Goal: Task Accomplishment & Management: Complete application form

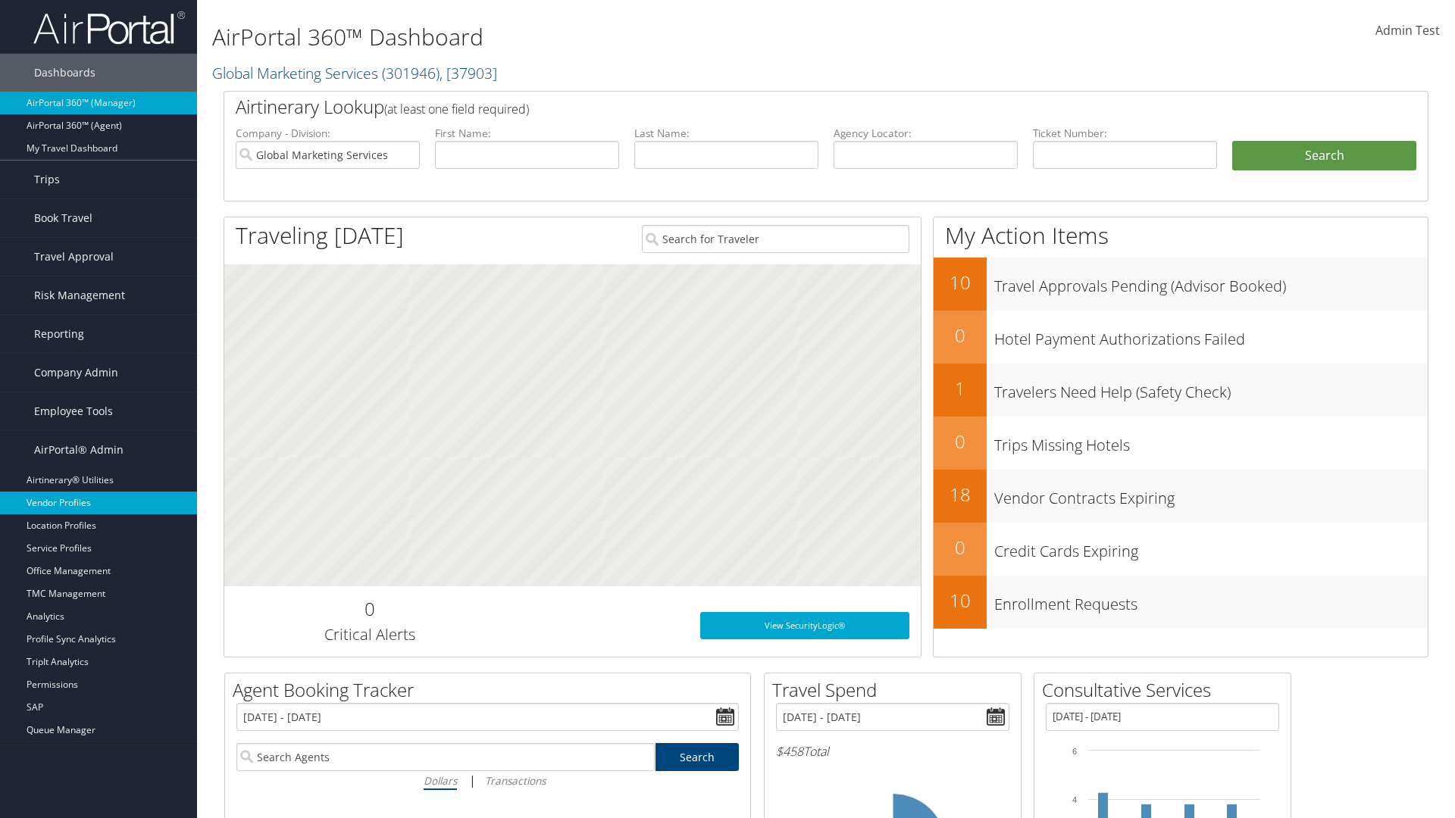
click at [99, 503] on link "Vendor Profiles" at bounding box center [98, 503] width 197 height 23
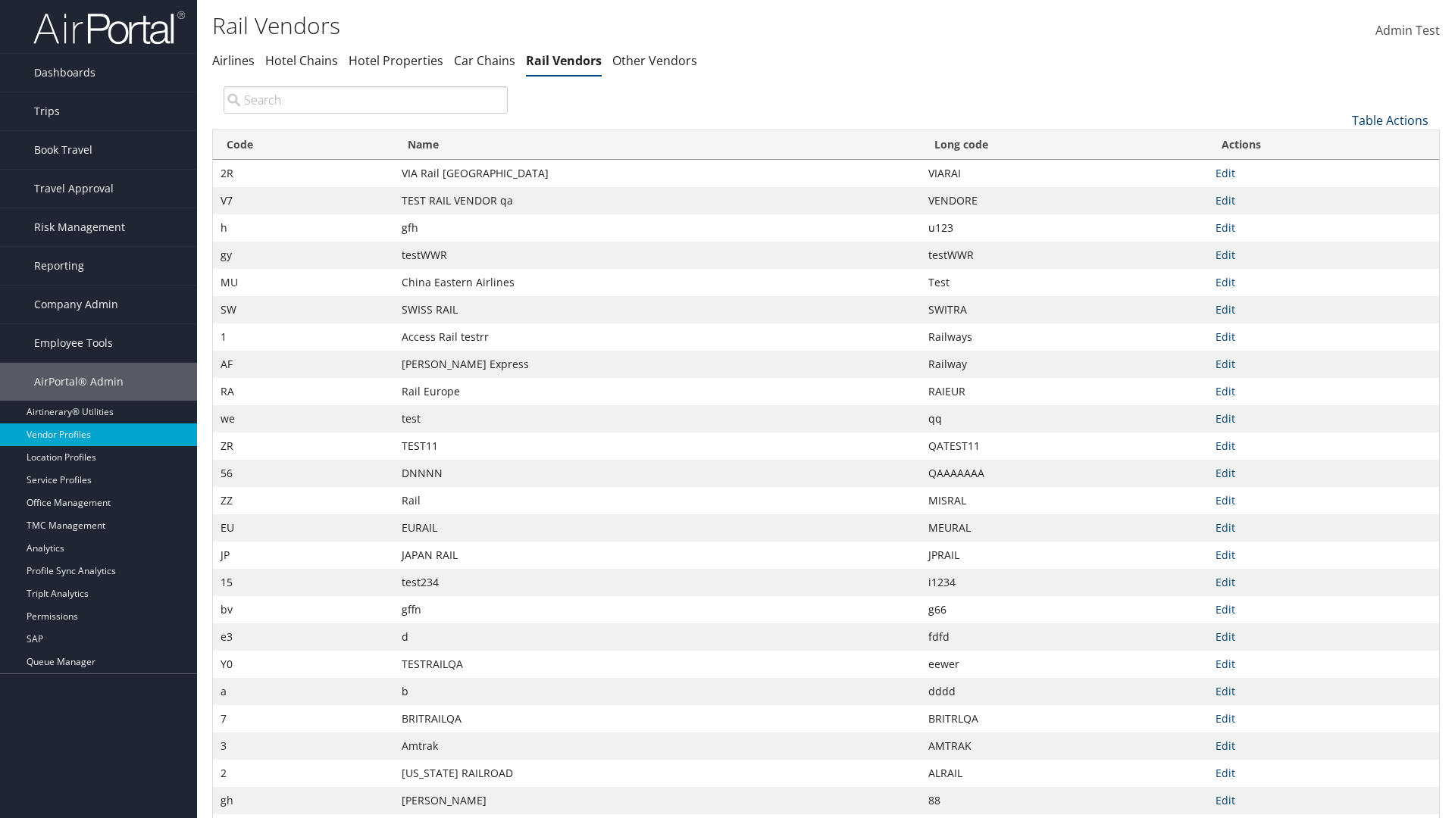
click at [1390, 120] on link "Table Actions" at bounding box center [1390, 120] width 77 height 17
click at [1339, 143] on link "New Record" at bounding box center [1339, 144] width 199 height 26
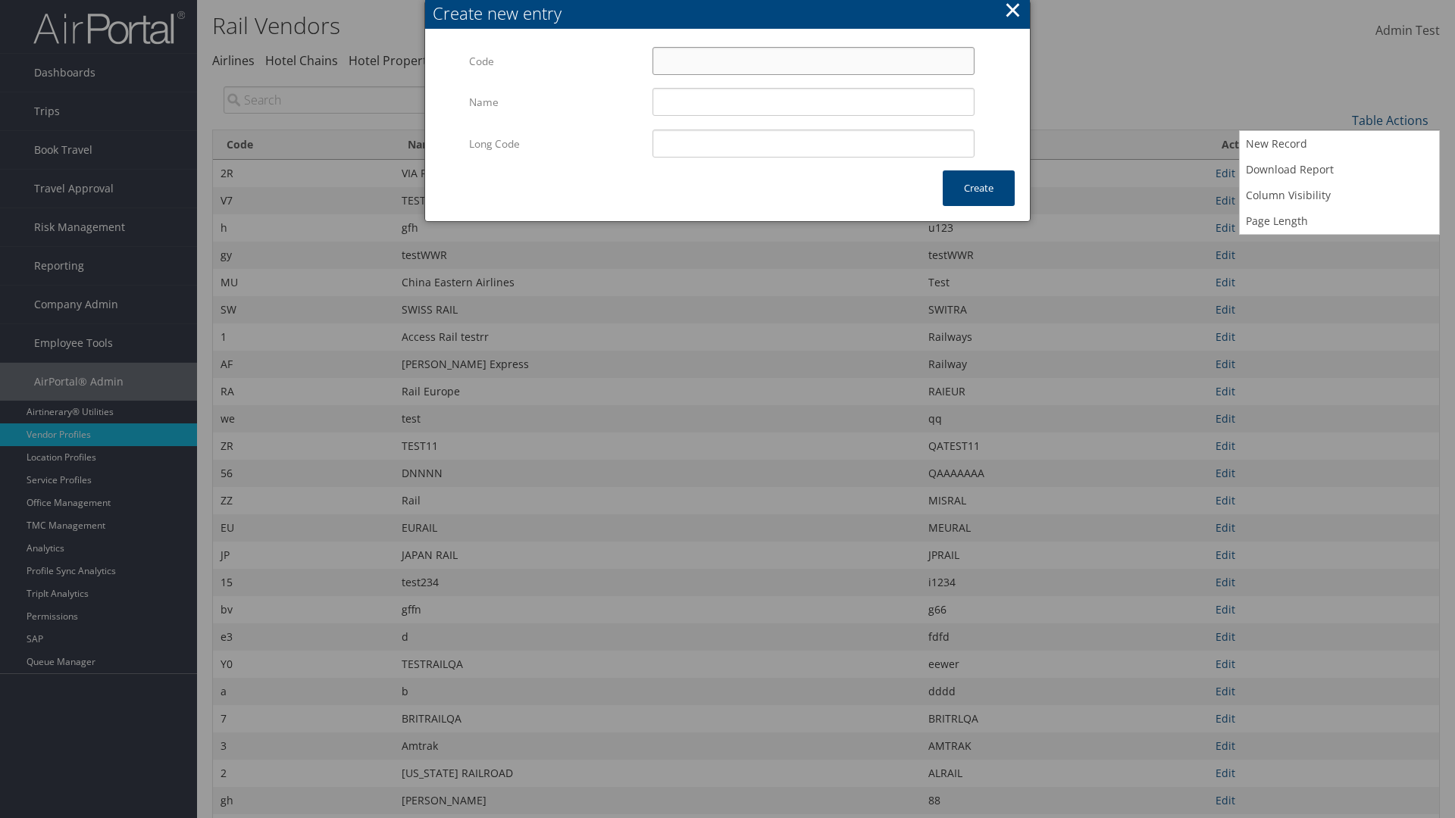
click at [813, 61] on input "Code" at bounding box center [813, 61] width 322 height 28
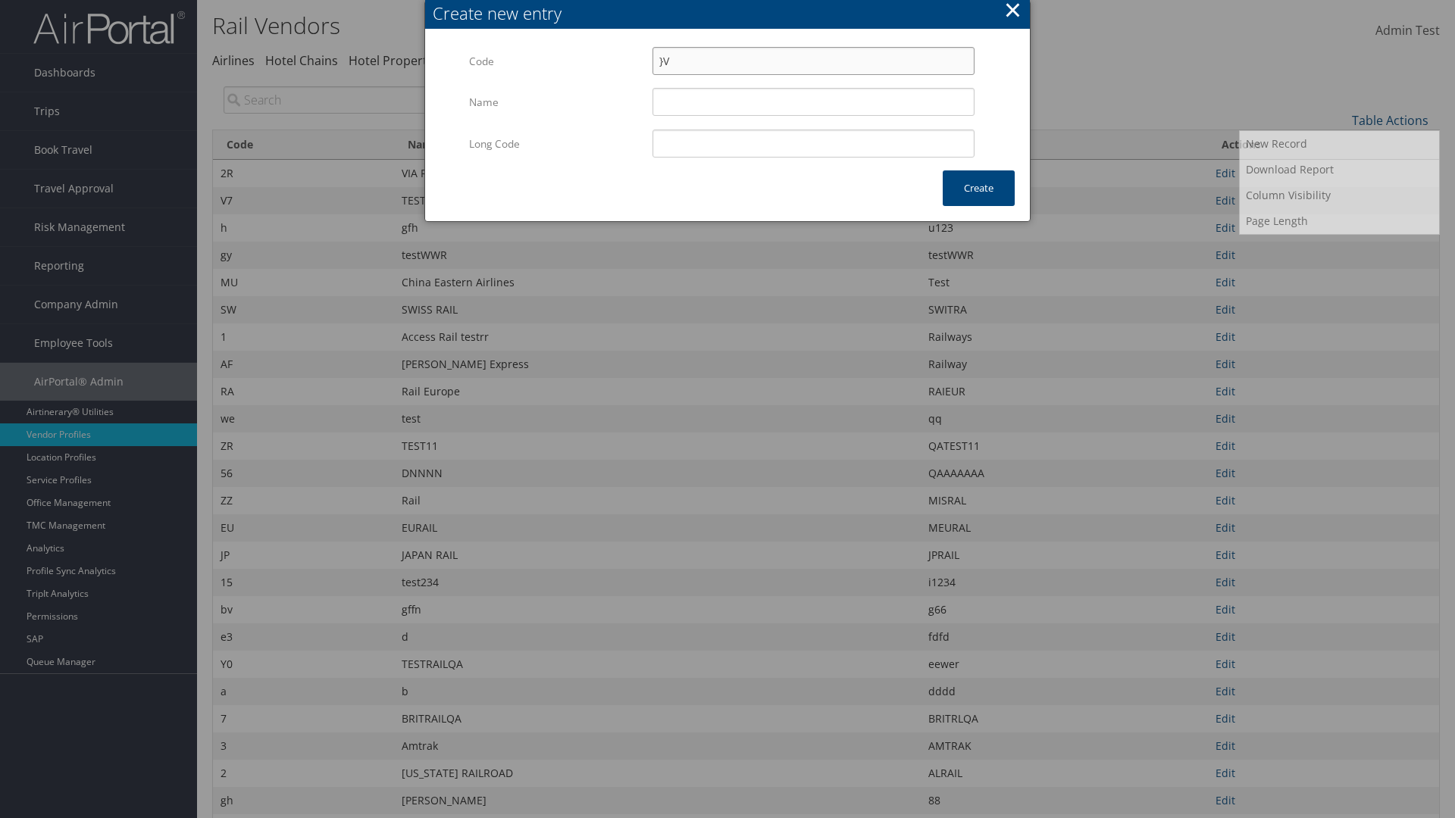
type input "}V"
type input "Uniways"
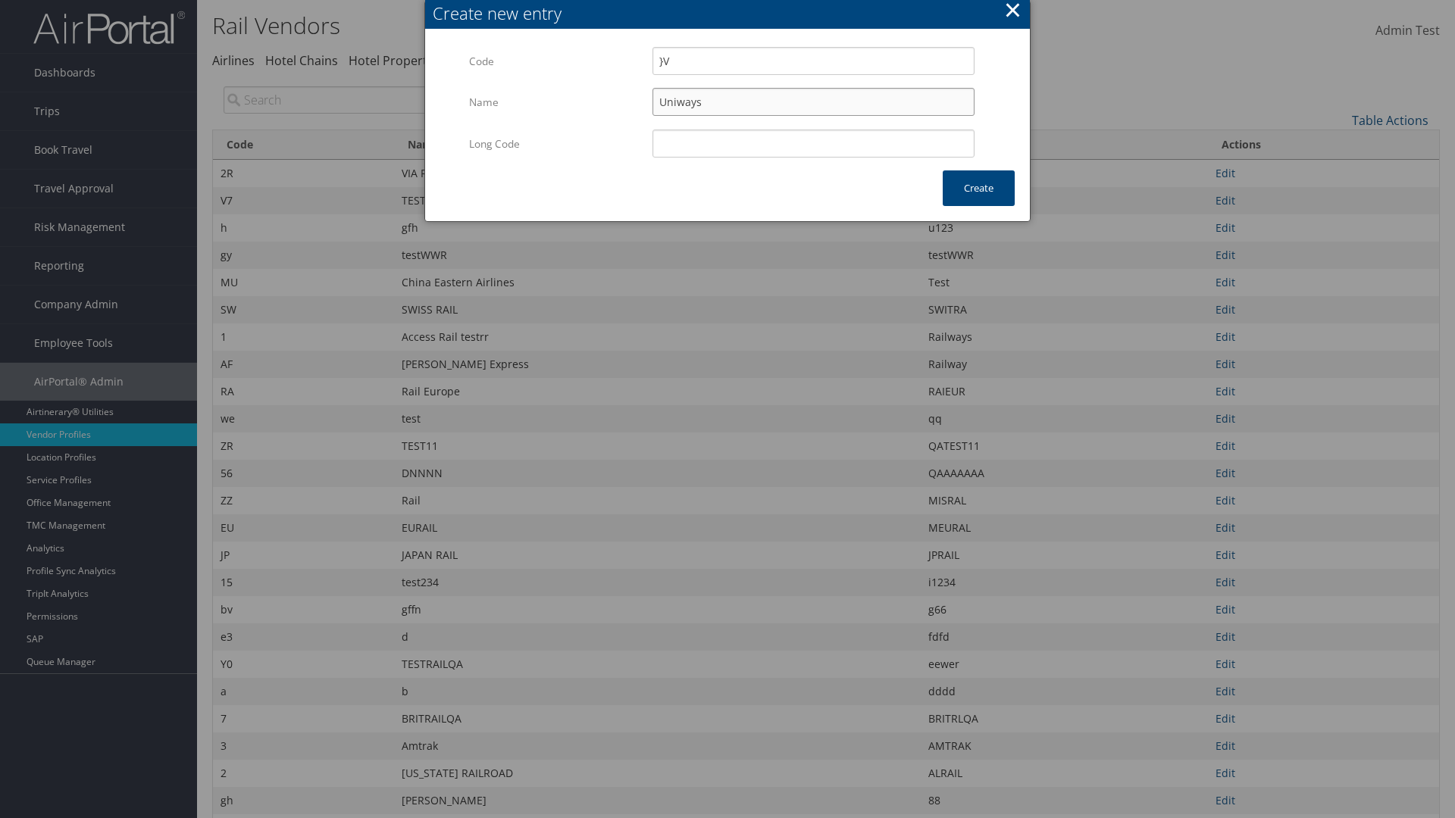
click at [813, 102] on input "Uniways" at bounding box center [813, 102] width 322 height 28
type input "}V"
type input "Uniways"
click at [978, 188] on button "Create" at bounding box center [979, 189] width 72 height 36
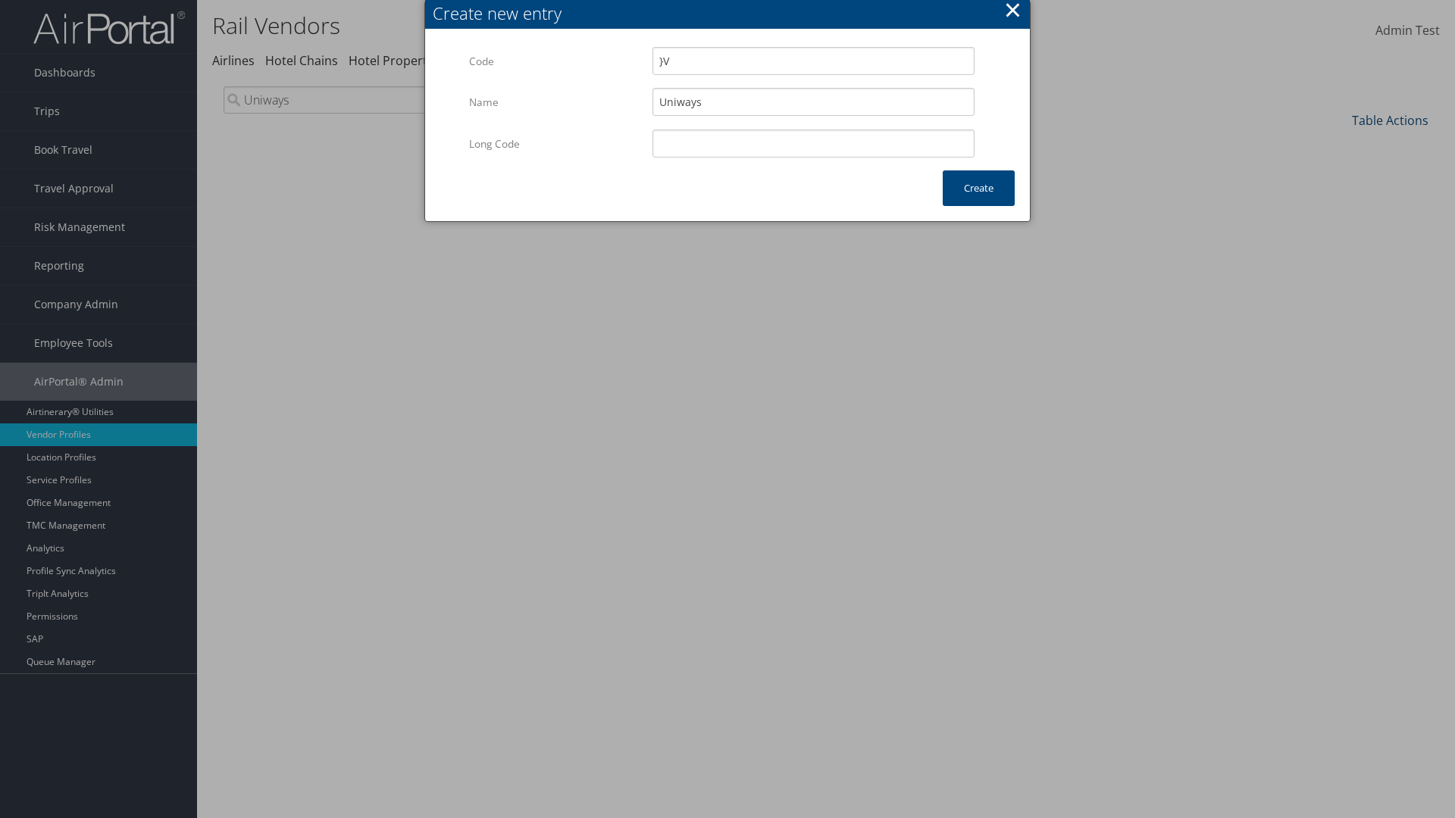
type input "Uniways"
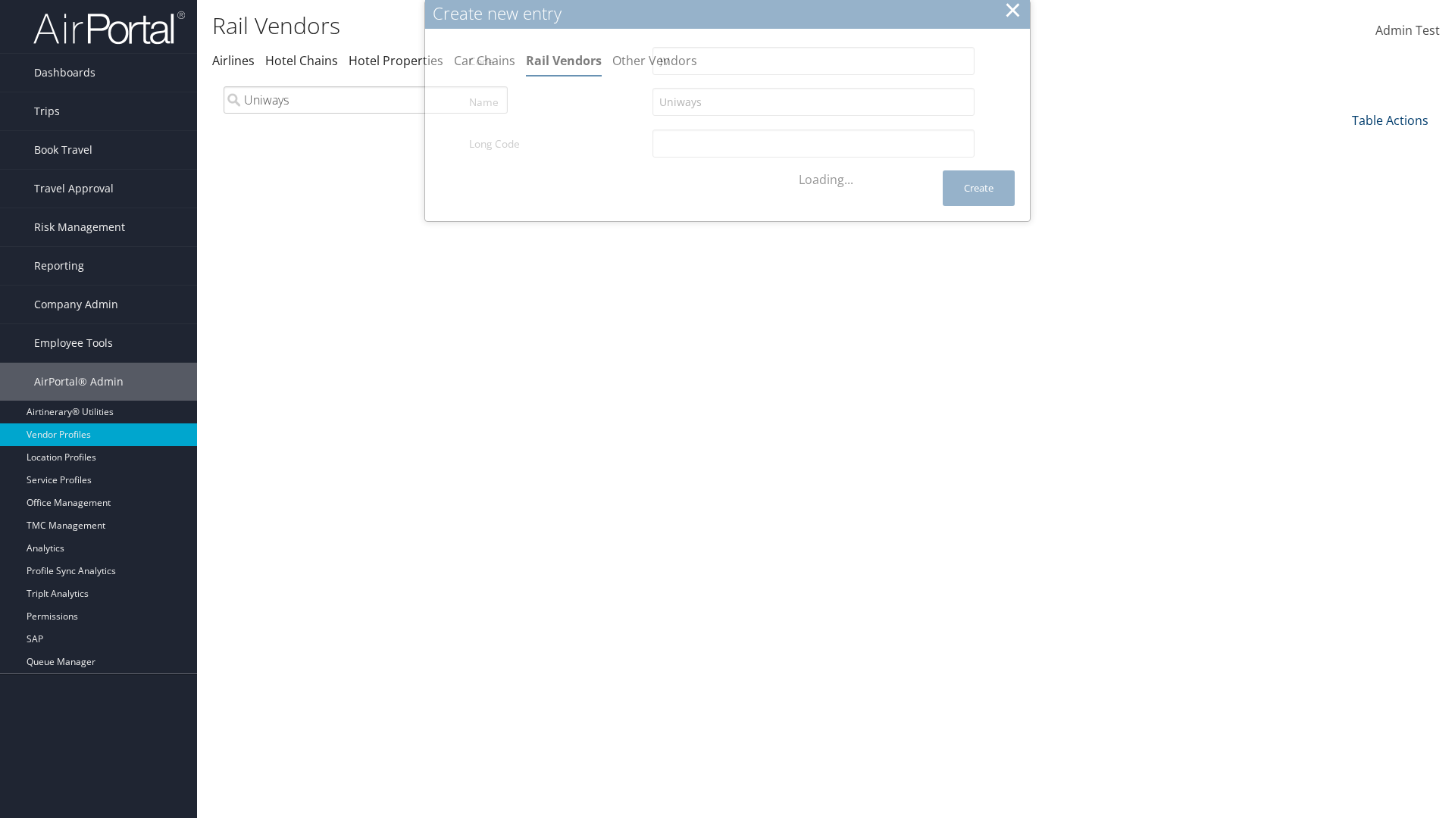
scroll to position [111, 0]
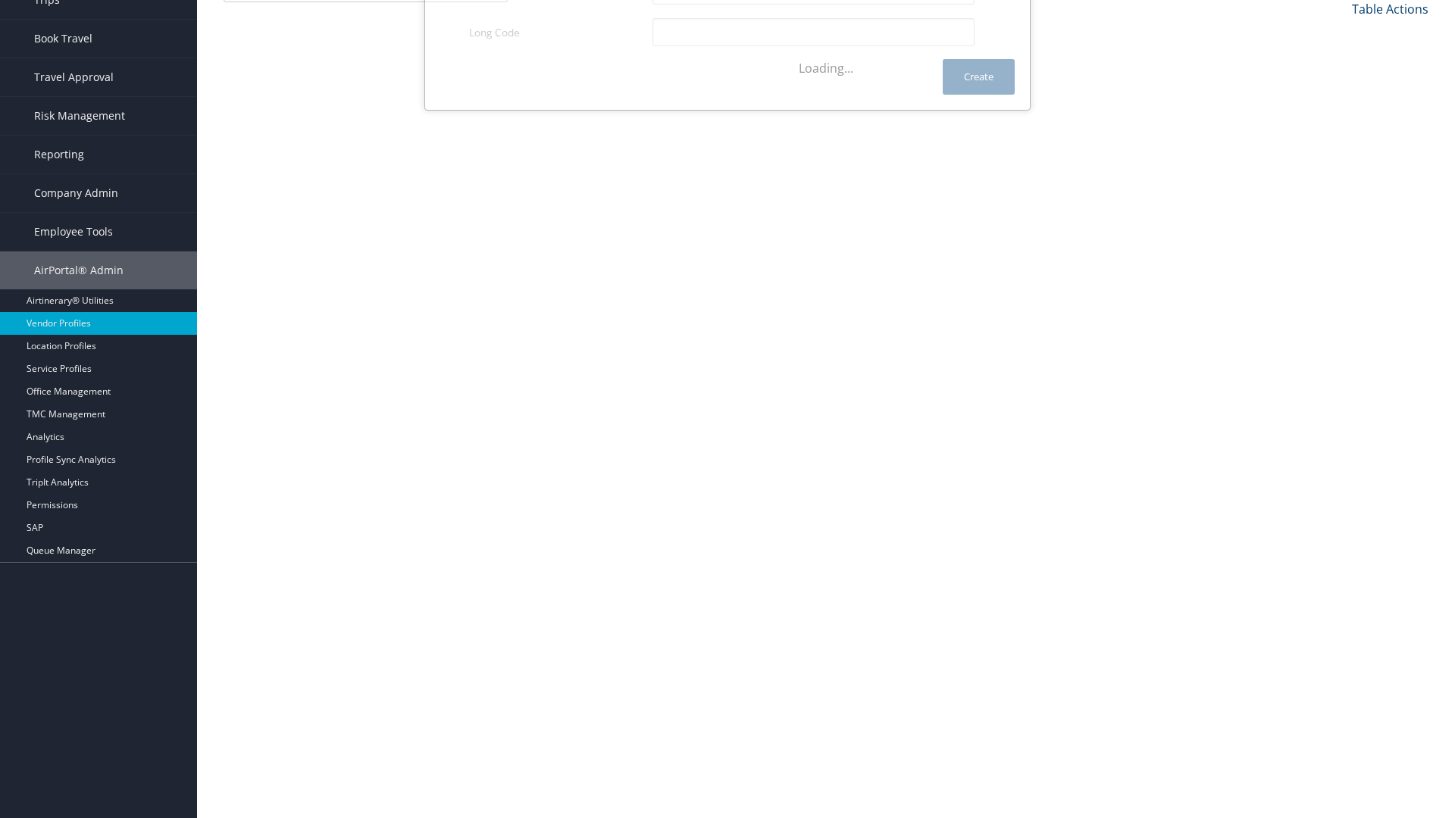
click at [1390, 8] on link "Table Actions" at bounding box center [1390, 9] width 77 height 17
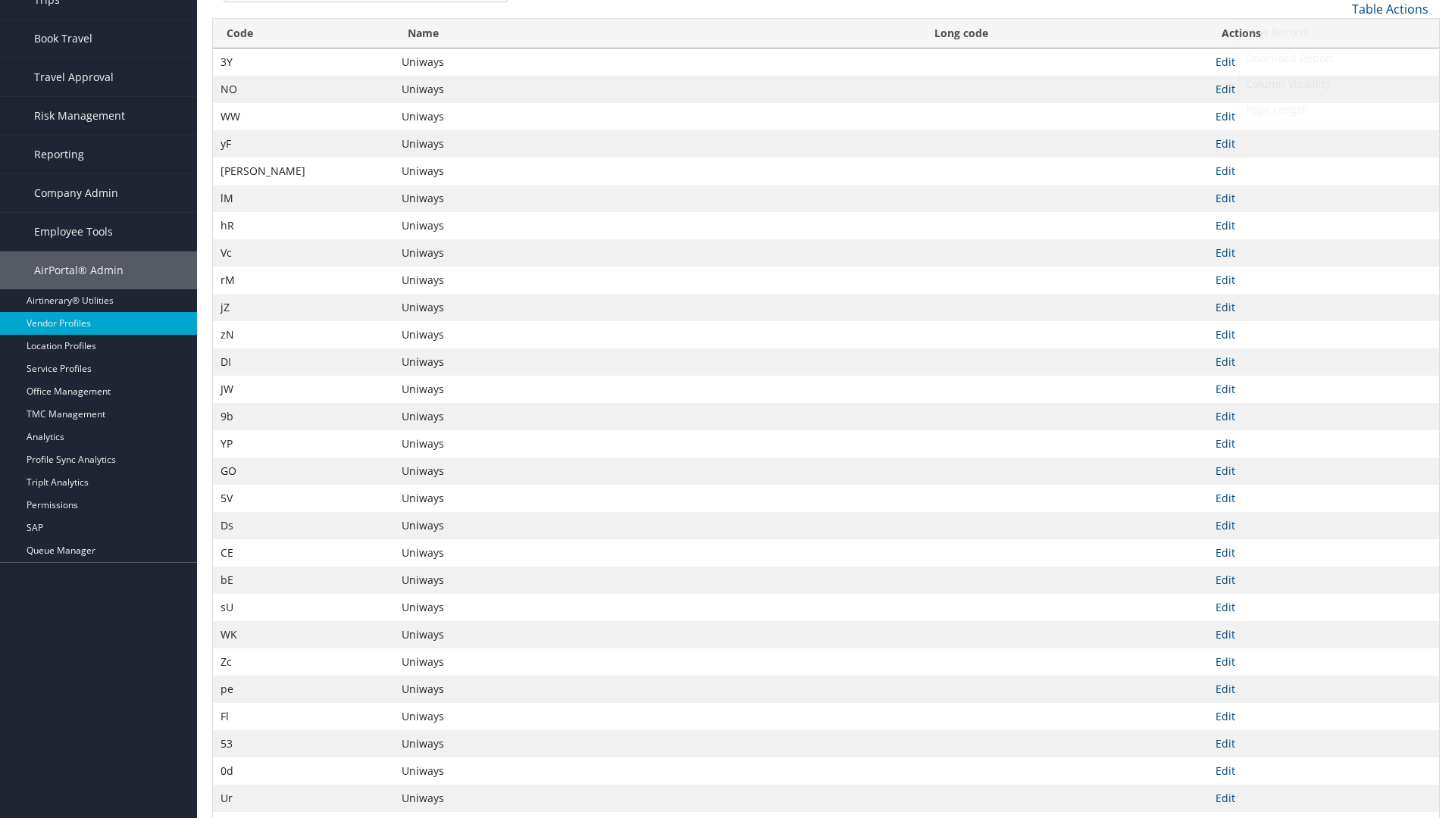
click at [1339, 83] on link "Column Visibility" at bounding box center [1339, 84] width 199 height 26
click at [1339, 33] on link "Code" at bounding box center [1339, 34] width 199 height 26
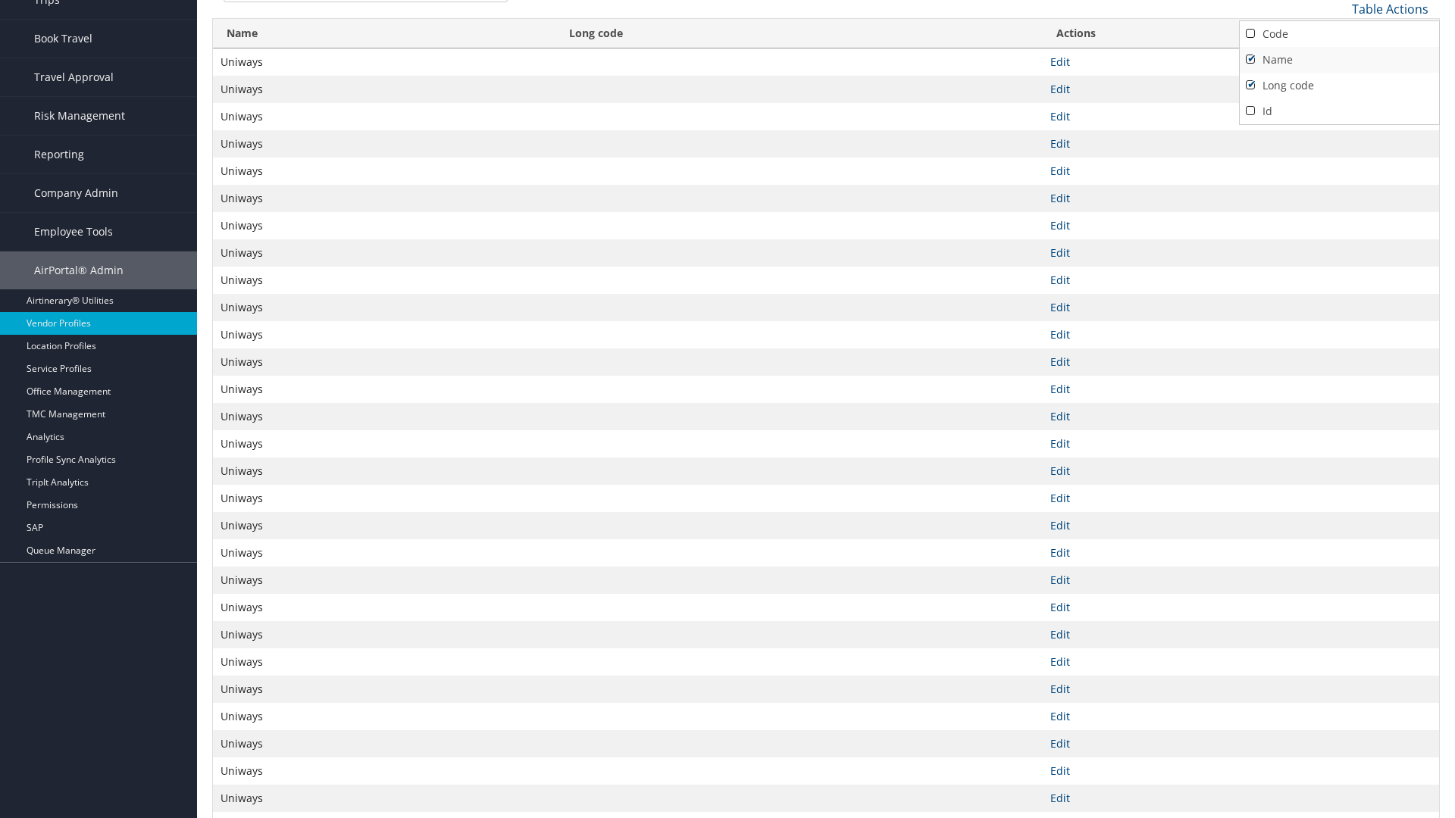
click at [1339, 59] on link "Name" at bounding box center [1339, 60] width 199 height 26
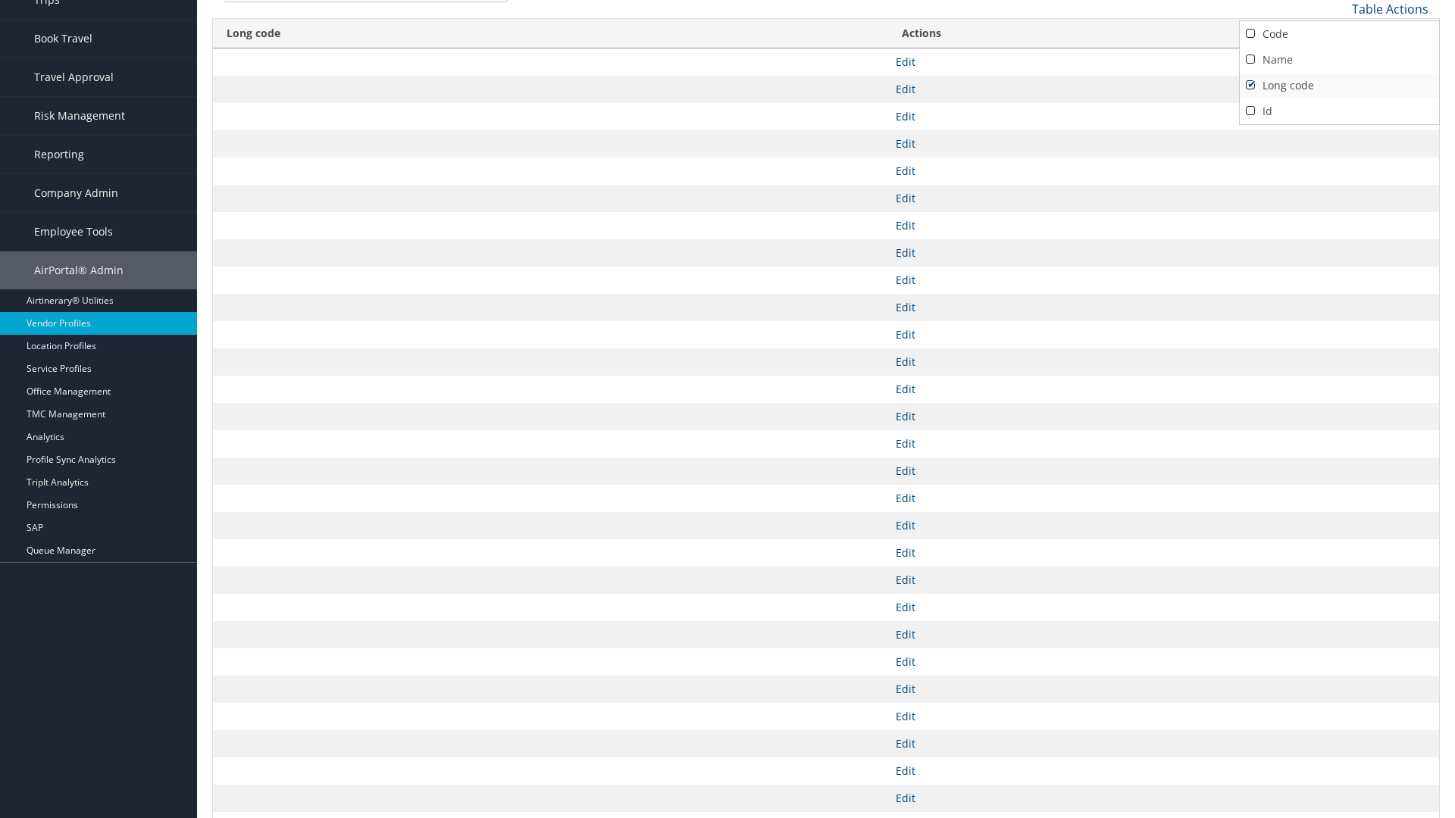
click at [1339, 85] on link "Long code" at bounding box center [1339, 86] width 199 height 26
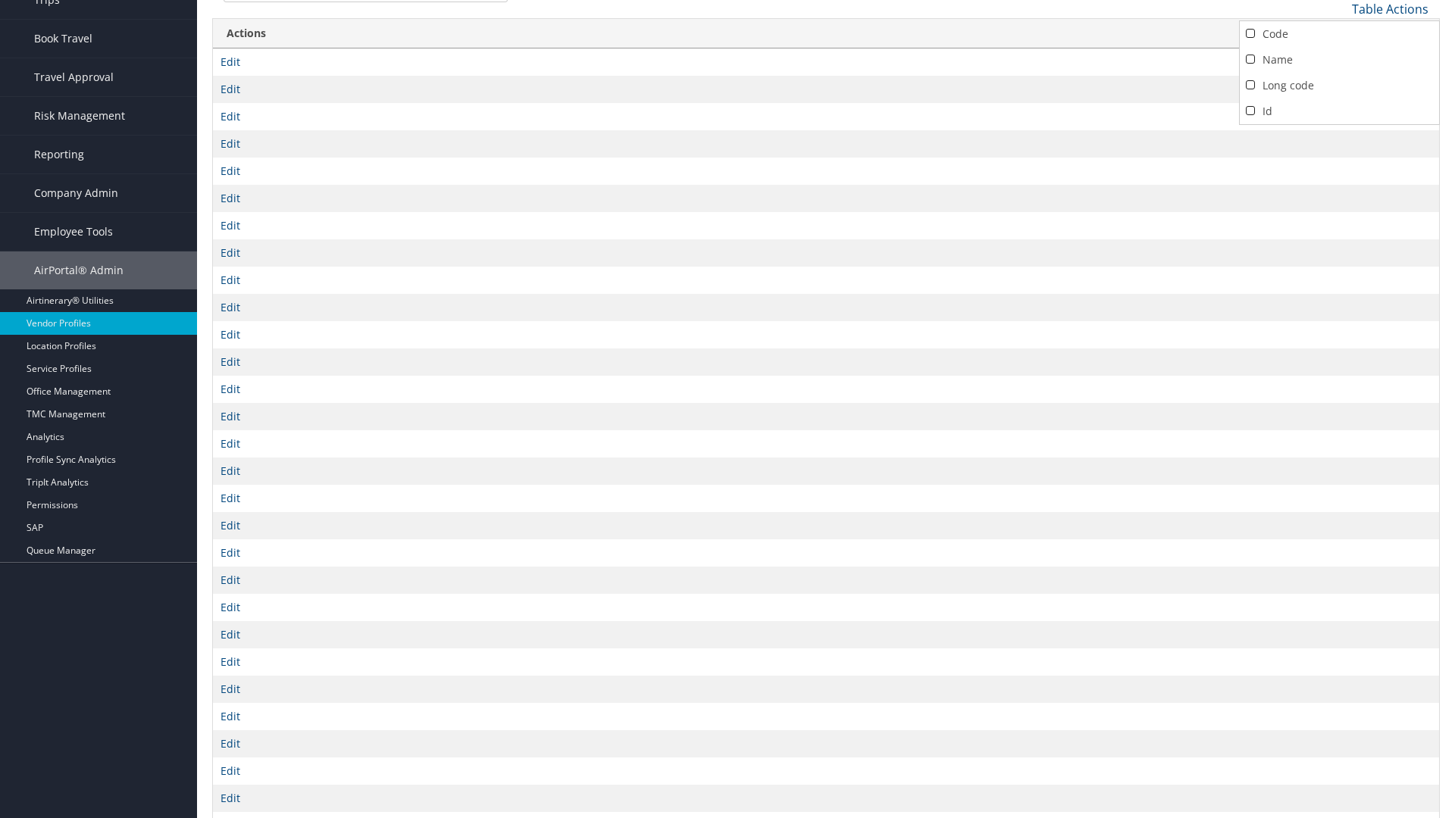
click at [728, 409] on div at bounding box center [727, 409] width 1455 height 818
click at [1390, 8] on link "Table Actions" at bounding box center [1390, 9] width 77 height 17
click at [1339, 33] on link "Code" at bounding box center [1339, 34] width 199 height 26
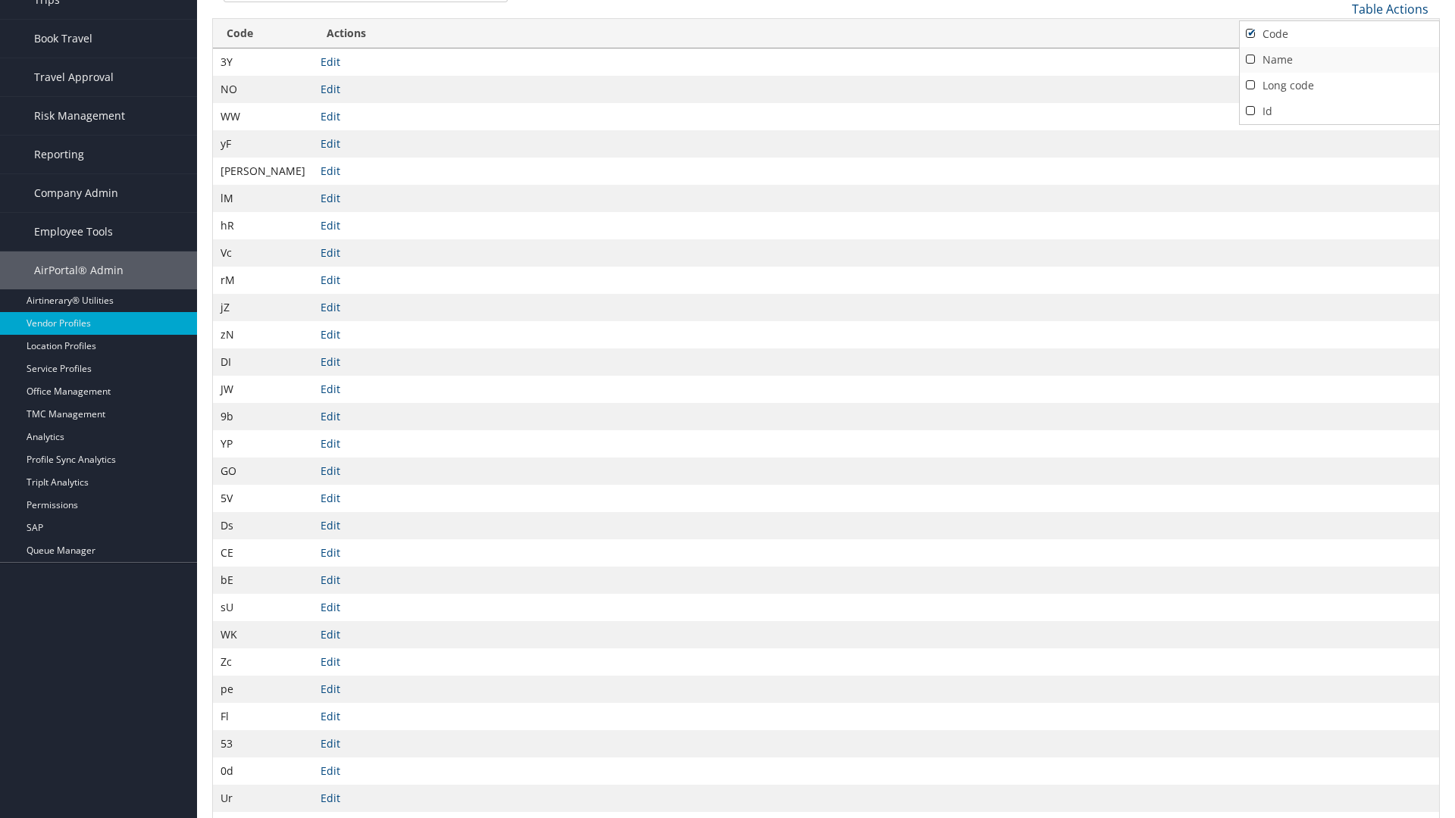
click at [1339, 59] on link "Name" at bounding box center [1339, 60] width 199 height 26
